Goal: Information Seeking & Learning: Learn about a topic

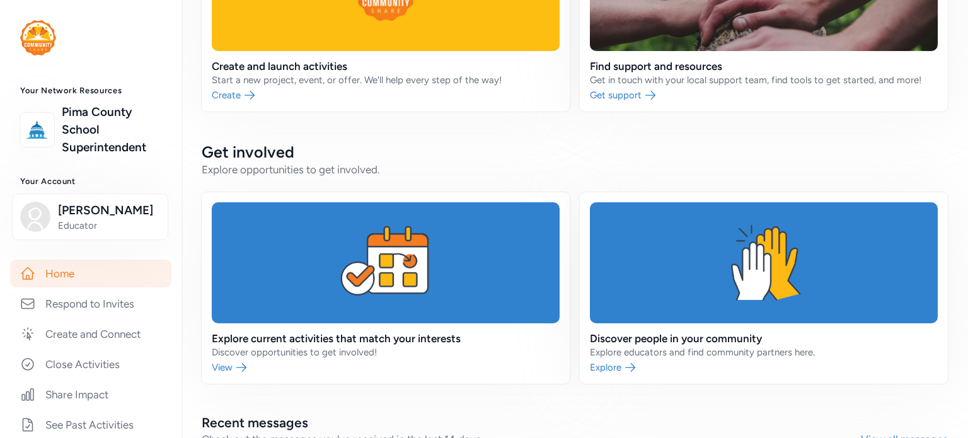
scroll to position [137, 0]
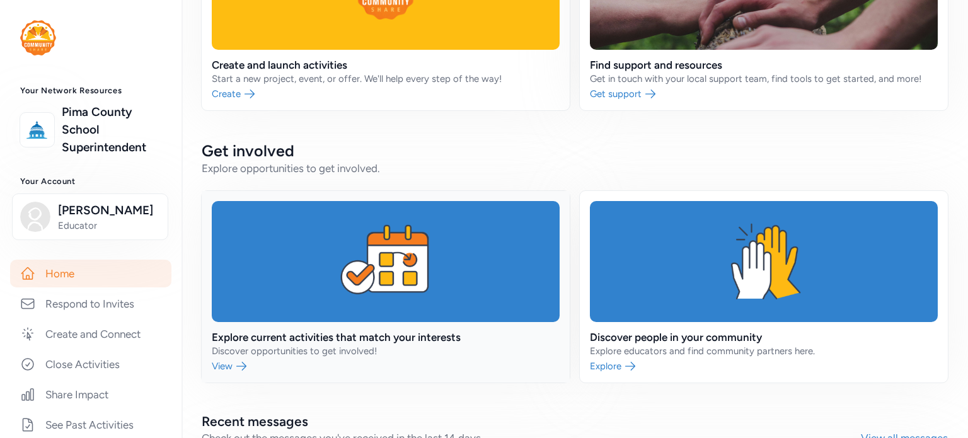
click at [320, 327] on link at bounding box center [386, 287] width 368 height 192
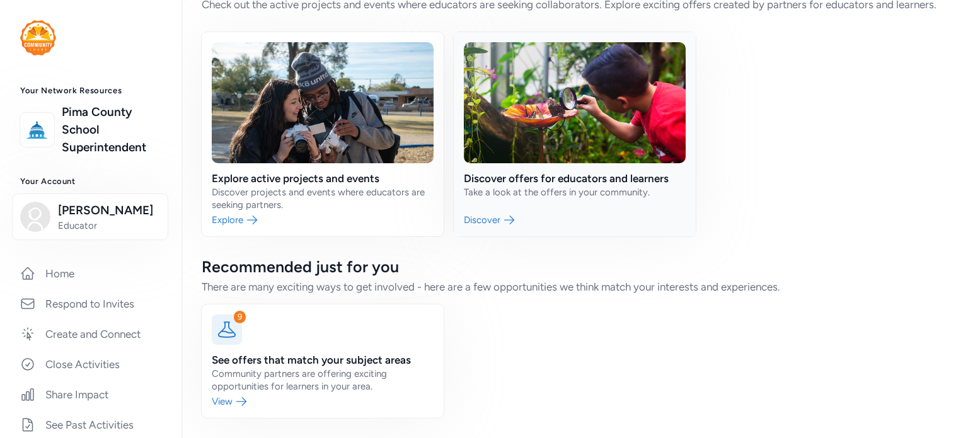
scroll to position [63, 0]
click at [309, 362] on link at bounding box center [323, 360] width 242 height 113
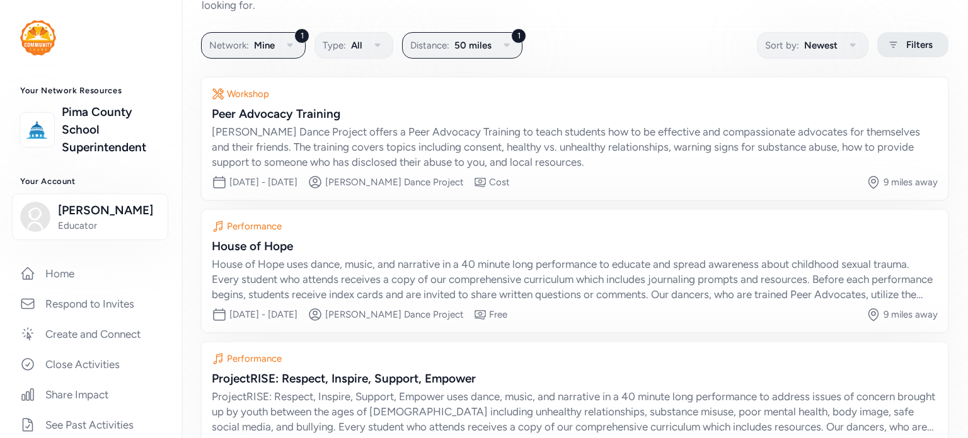
click at [910, 52] on div "Filters" at bounding box center [912, 44] width 71 height 25
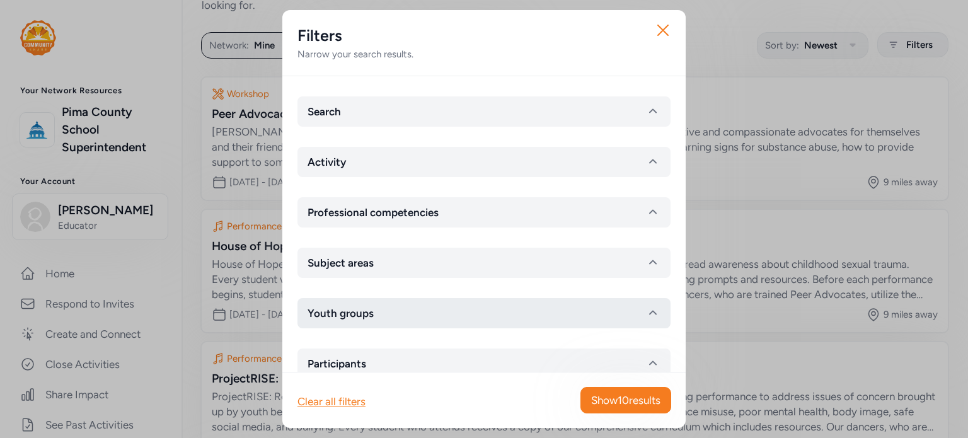
click at [645, 310] on icon "button" at bounding box center [652, 313] width 15 height 15
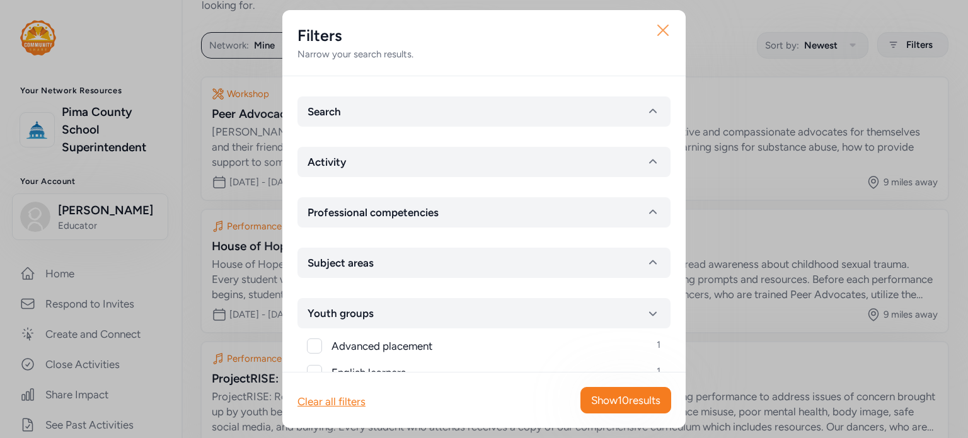
click at [654, 30] on icon "button" at bounding box center [663, 30] width 20 height 20
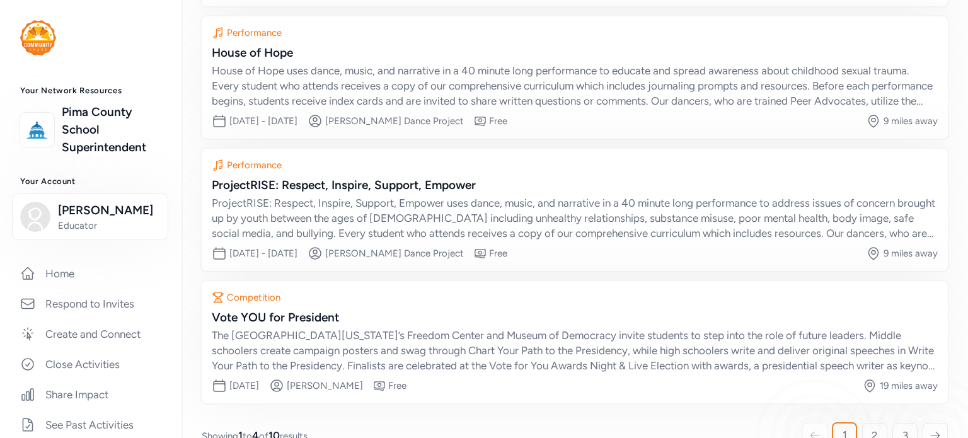
scroll to position [283, 0]
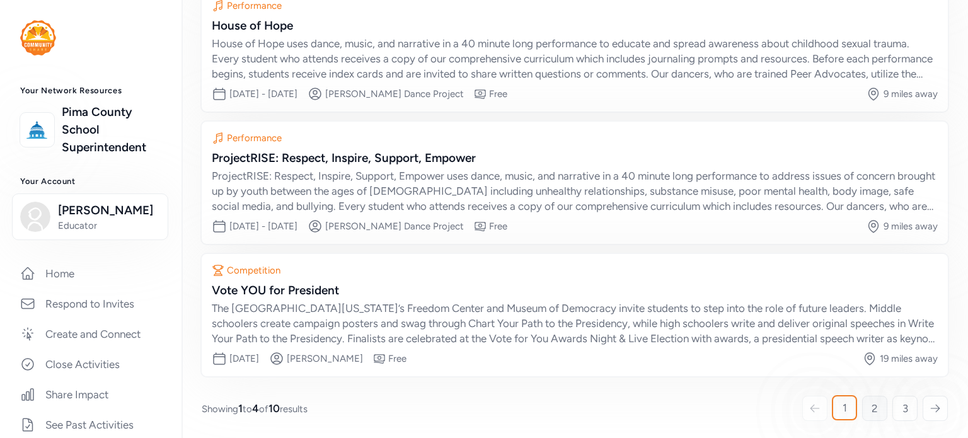
click at [864, 417] on link "2" at bounding box center [874, 408] width 25 height 25
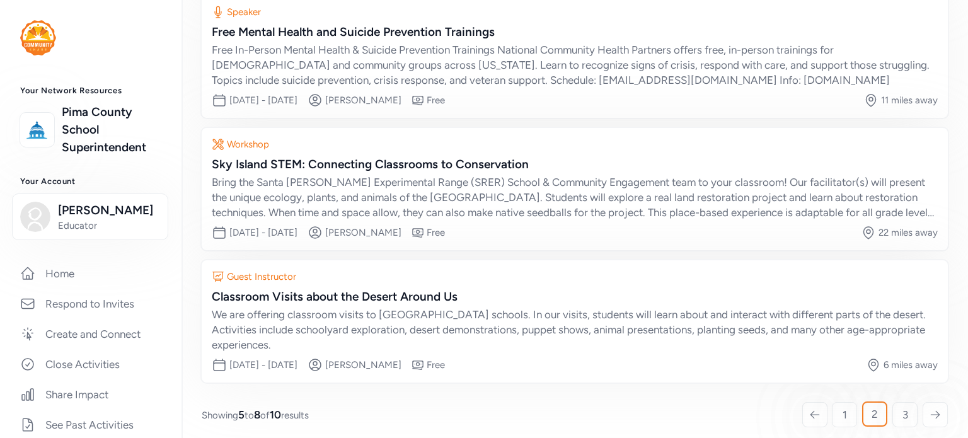
scroll to position [283, 0]
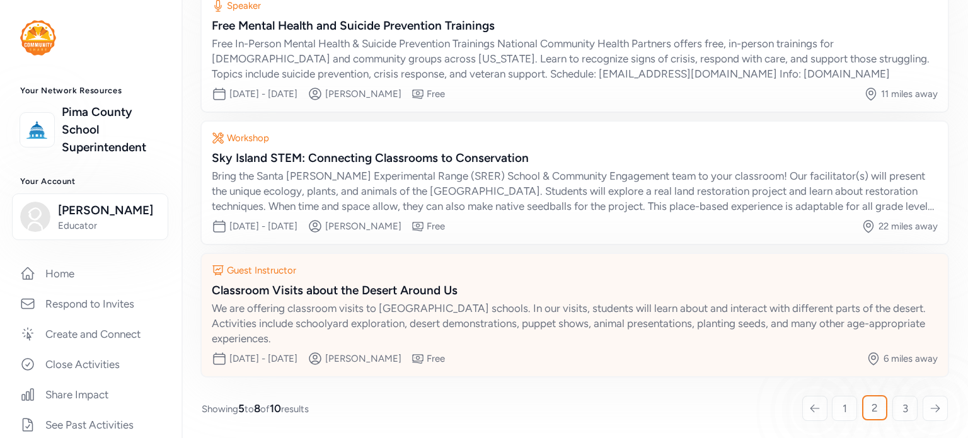
click at [707, 319] on div "We are offering classroom visits to [GEOGRAPHIC_DATA] schools. In our visits, s…" at bounding box center [575, 323] width 726 height 45
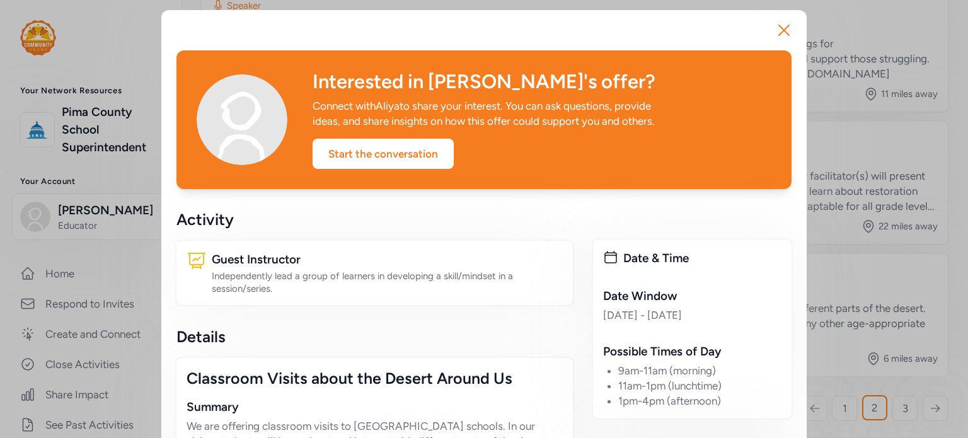
click at [448, 386] on div "Classroom Visits about the Desert Around Us" at bounding box center [374, 378] width 376 height 20
click at [779, 33] on icon "button" at bounding box center [784, 30] width 10 height 10
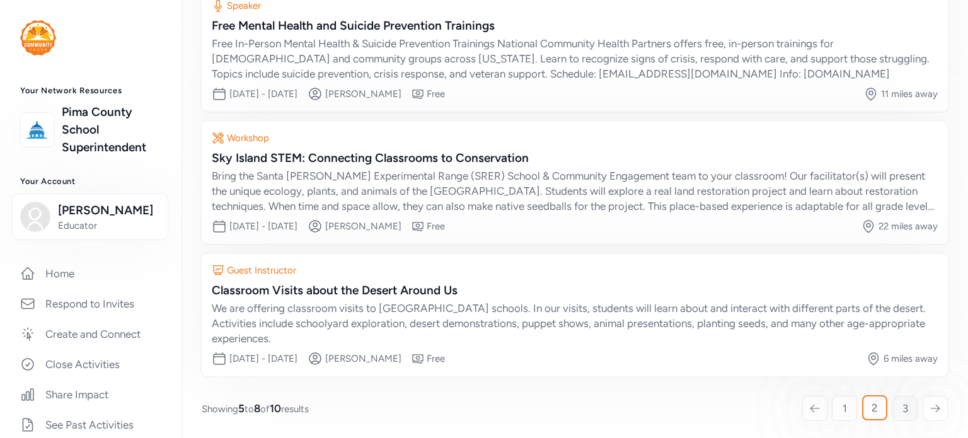
click at [898, 408] on link "3" at bounding box center [904, 408] width 25 height 25
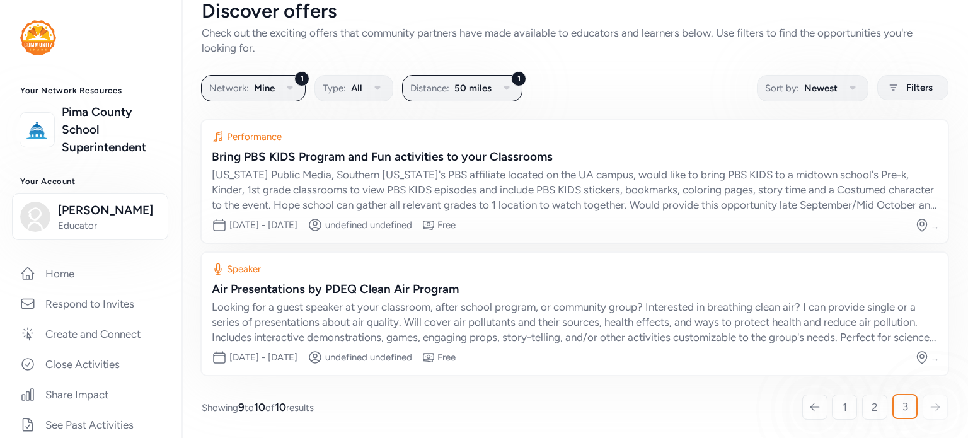
scroll to position [20, 0]
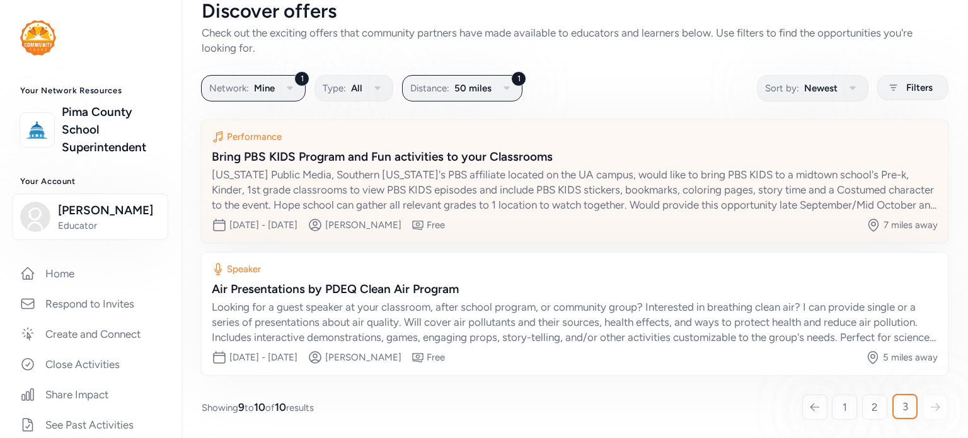
click at [615, 188] on div "[US_STATE] Public Media, Southern [US_STATE]'s PBS affiliate located on the UA …" at bounding box center [575, 189] width 726 height 45
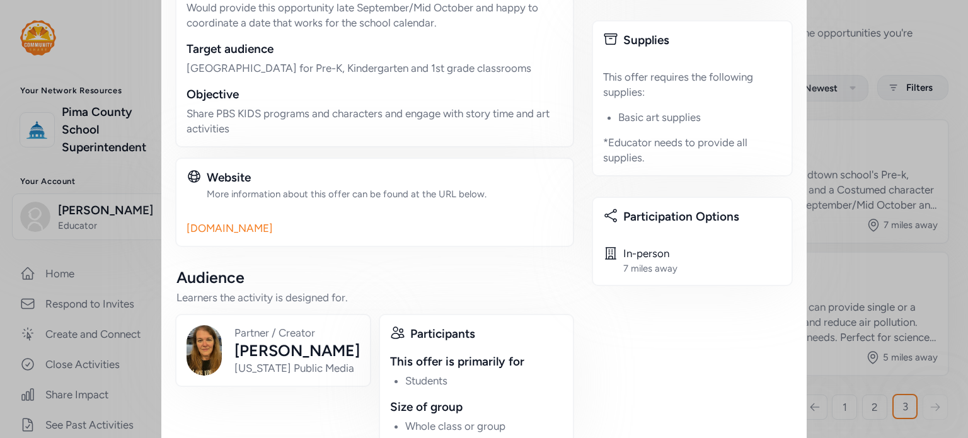
scroll to position [529, 0]
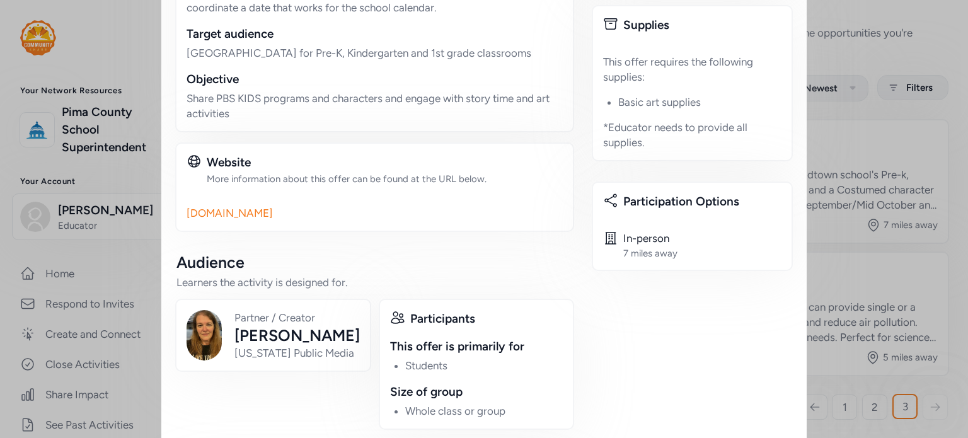
click at [234, 214] on link "[DOMAIN_NAME]" at bounding box center [374, 212] width 376 height 15
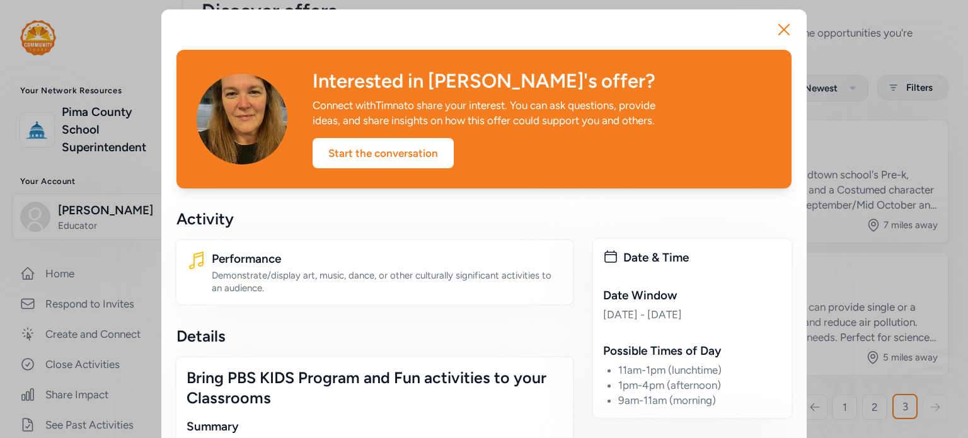
scroll to position [0, 0]
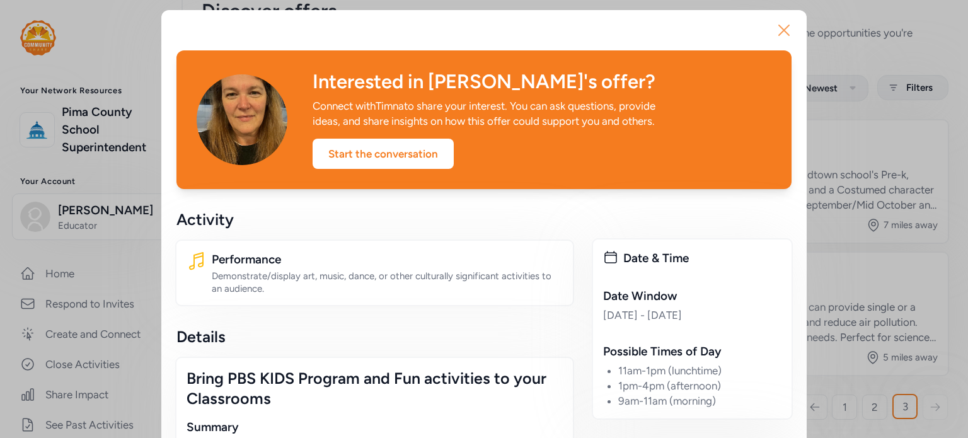
click at [774, 41] on button "Close" at bounding box center [784, 30] width 40 height 40
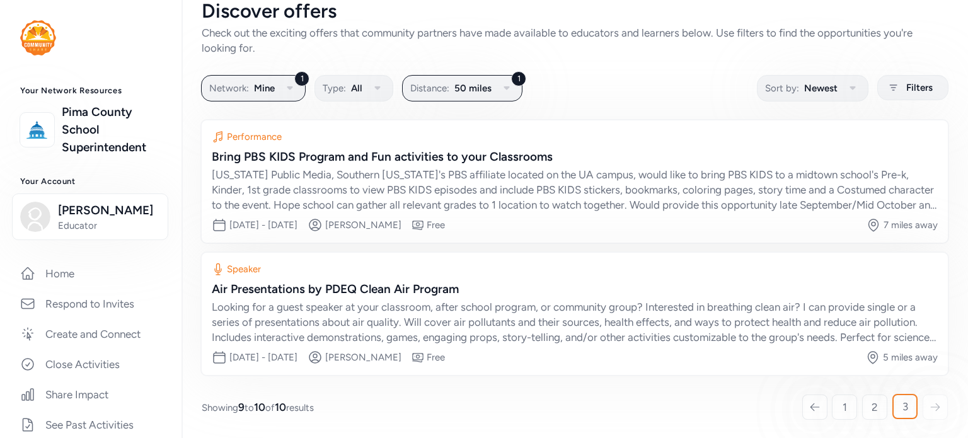
click at [694, 98] on div "1 Network: Mine Type: All 1 Distance: 50 miles Sort by: Newest Filters" at bounding box center [575, 88] width 746 height 25
